Goal: Information Seeking & Learning: Learn about a topic

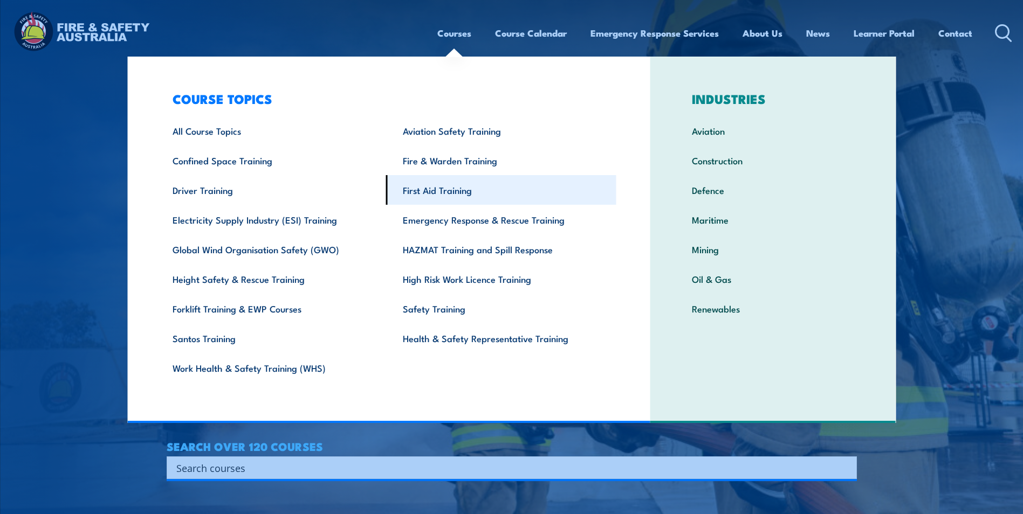
click at [454, 191] on link "First Aid Training" at bounding box center [501, 190] width 230 height 30
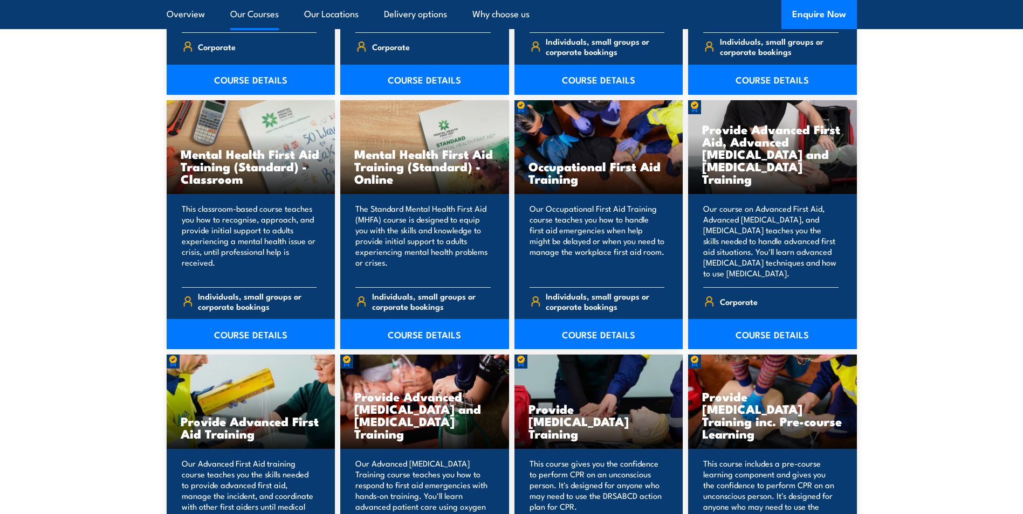
scroll to position [1079, 0]
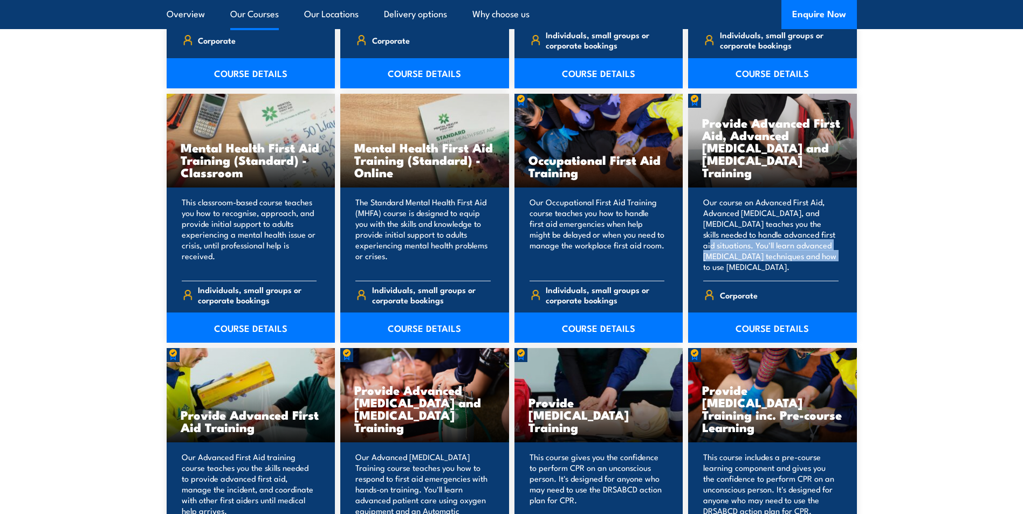
drag, startPoint x: 862, startPoint y: 251, endPoint x: 892, endPoint y: 236, distance: 33.8
click at [892, 236] on section "19 COURSES [MEDICAL_DATA] Awareness Training This unit trains and assesses stud…" at bounding box center [511, 477] width 1023 height 1343
click at [765, 322] on link "COURSE DETAILS" at bounding box center [772, 328] width 169 height 30
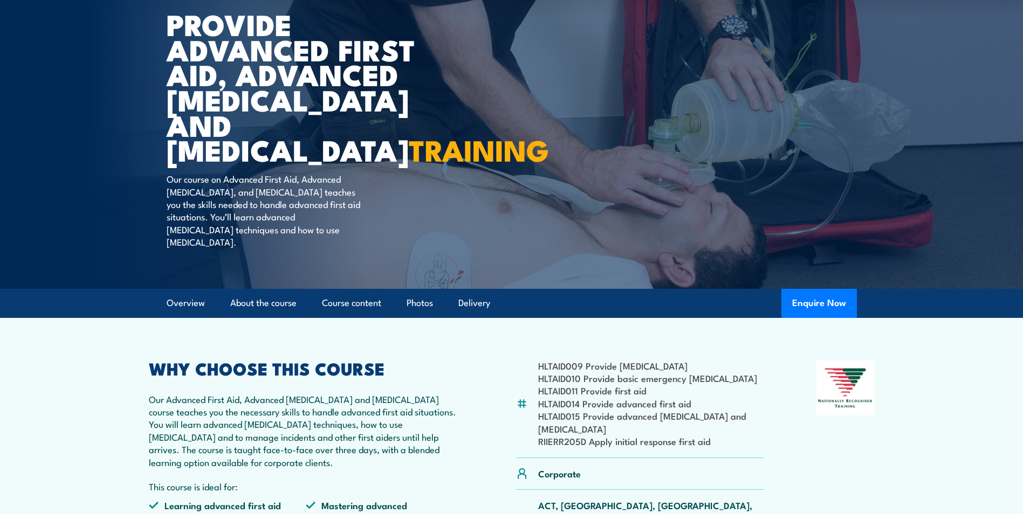
scroll to position [108, 0]
